Goal: Navigation & Orientation: Go to known website

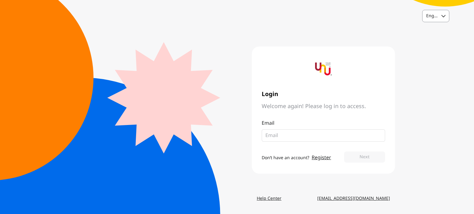
click at [443, 21] on div "English" at bounding box center [435, 16] width 27 height 12
click at [434, 39] on div "Thai" at bounding box center [430, 42] width 9 height 6
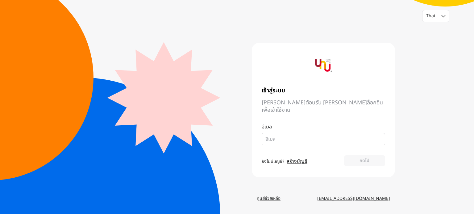
click at [326, 68] on img at bounding box center [323, 65] width 17 height 17
click at [331, 73] on img at bounding box center [323, 65] width 17 height 17
